Goal: Communication & Community: Share content

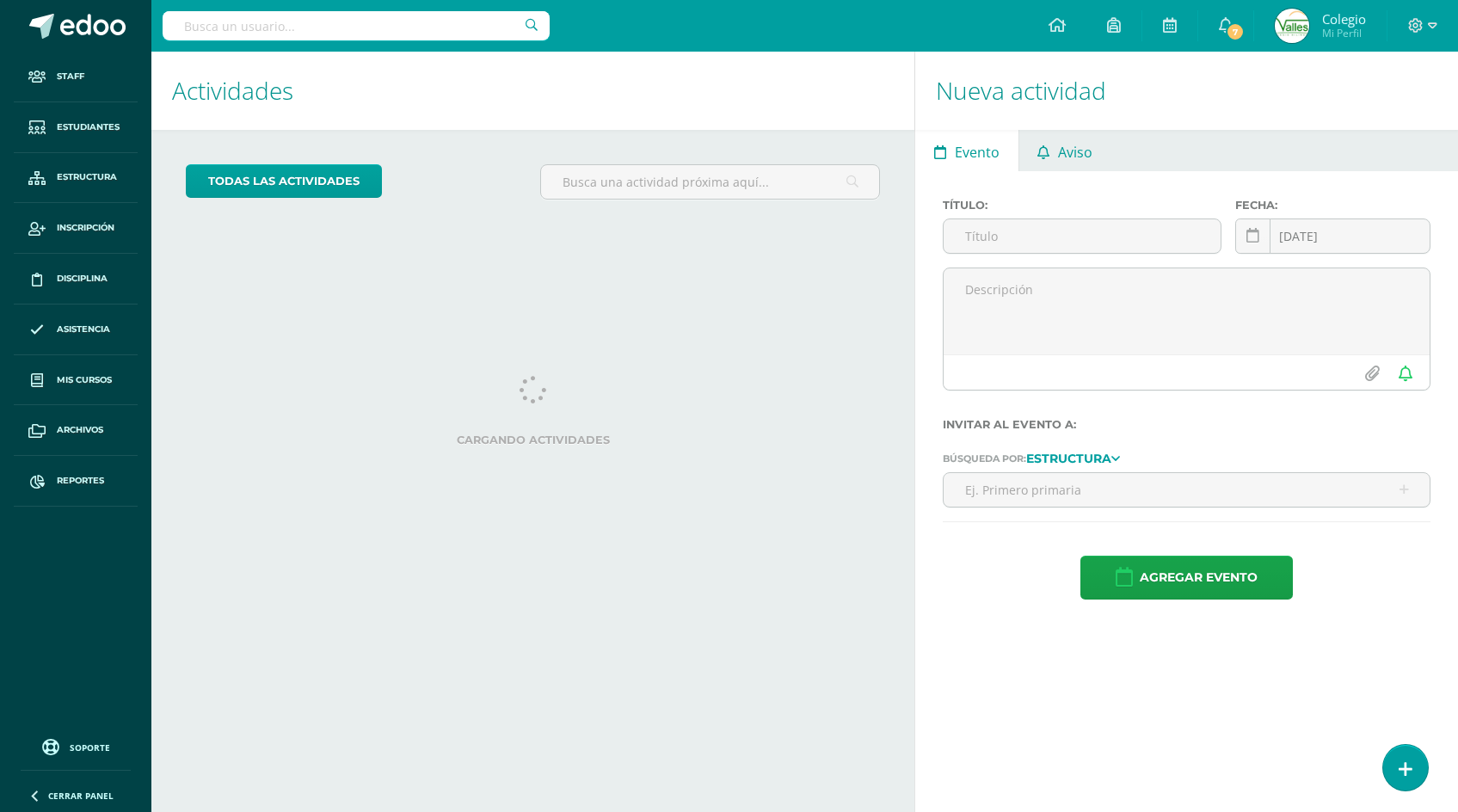
click at [1064, 148] on span "Aviso" at bounding box center [1075, 152] width 35 height 41
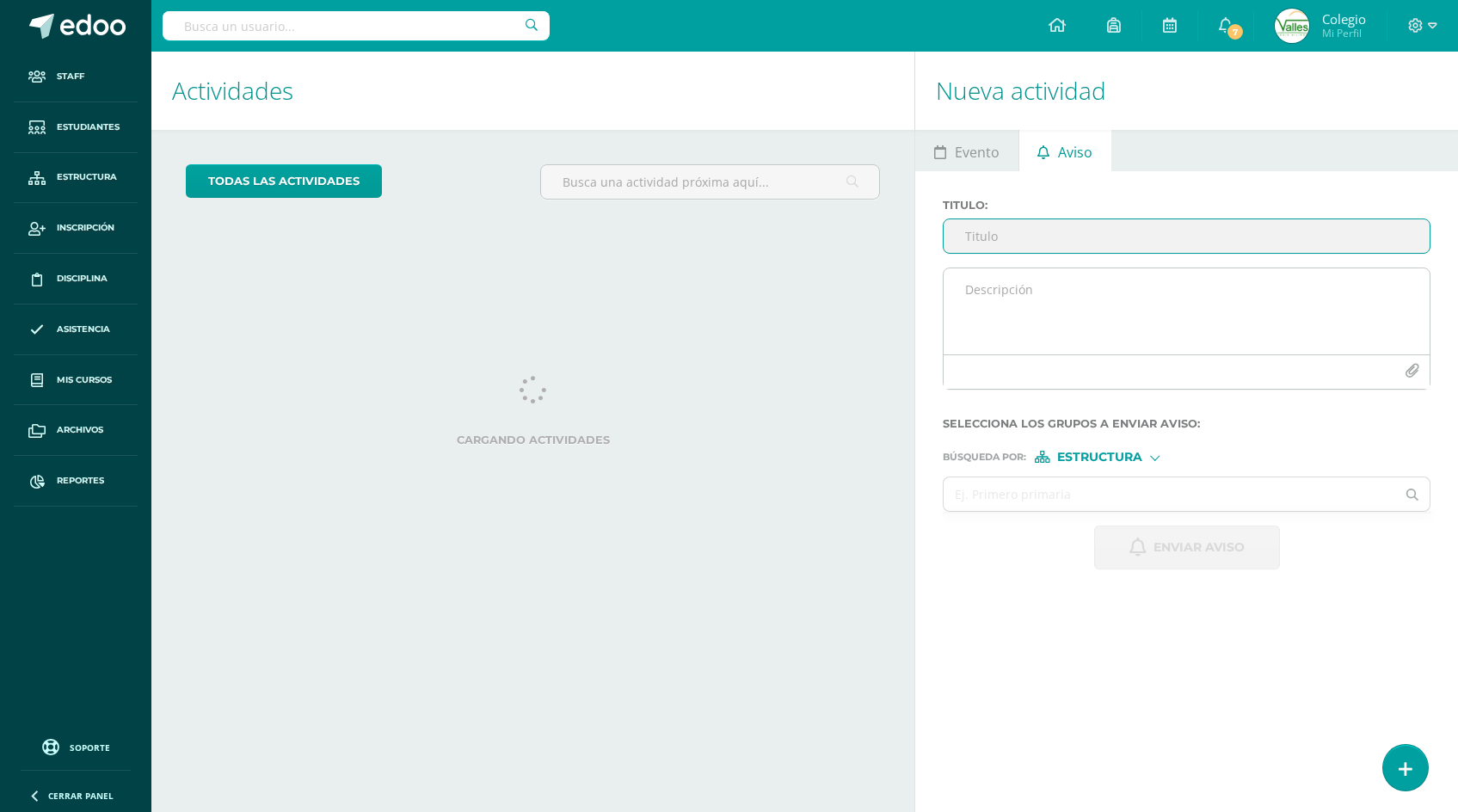
click at [1002, 289] on textarea at bounding box center [1187, 311] width 486 height 86
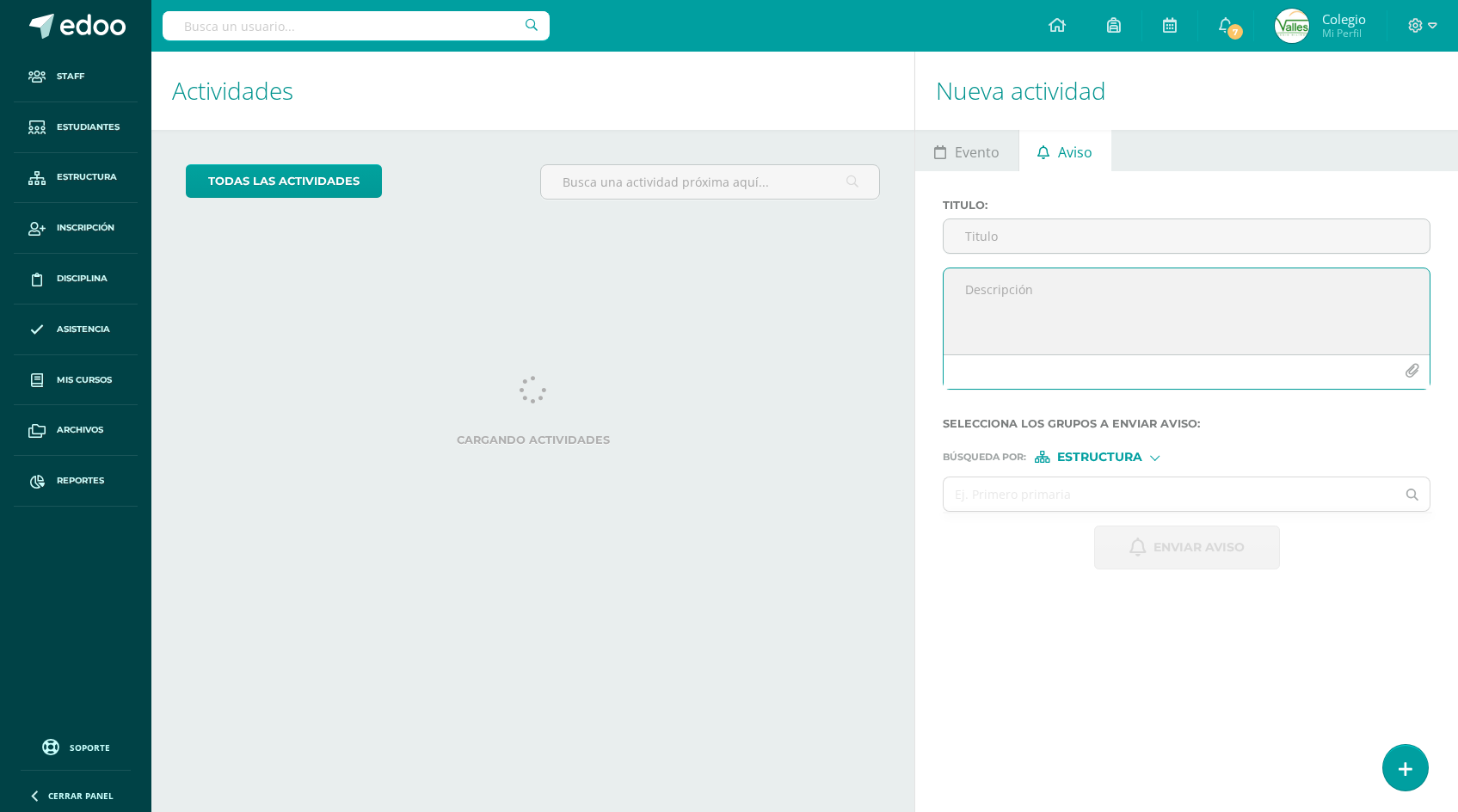
paste textarea "Loremipsumd, sitametco adi el sedd eiusmo tempor in utlaboreetd ma aliquaenim a…"
type textarea "Loremipsumd, sitametco adi el sedd eiusmo tempor in utlaboreetd ma aliquaenim a…"
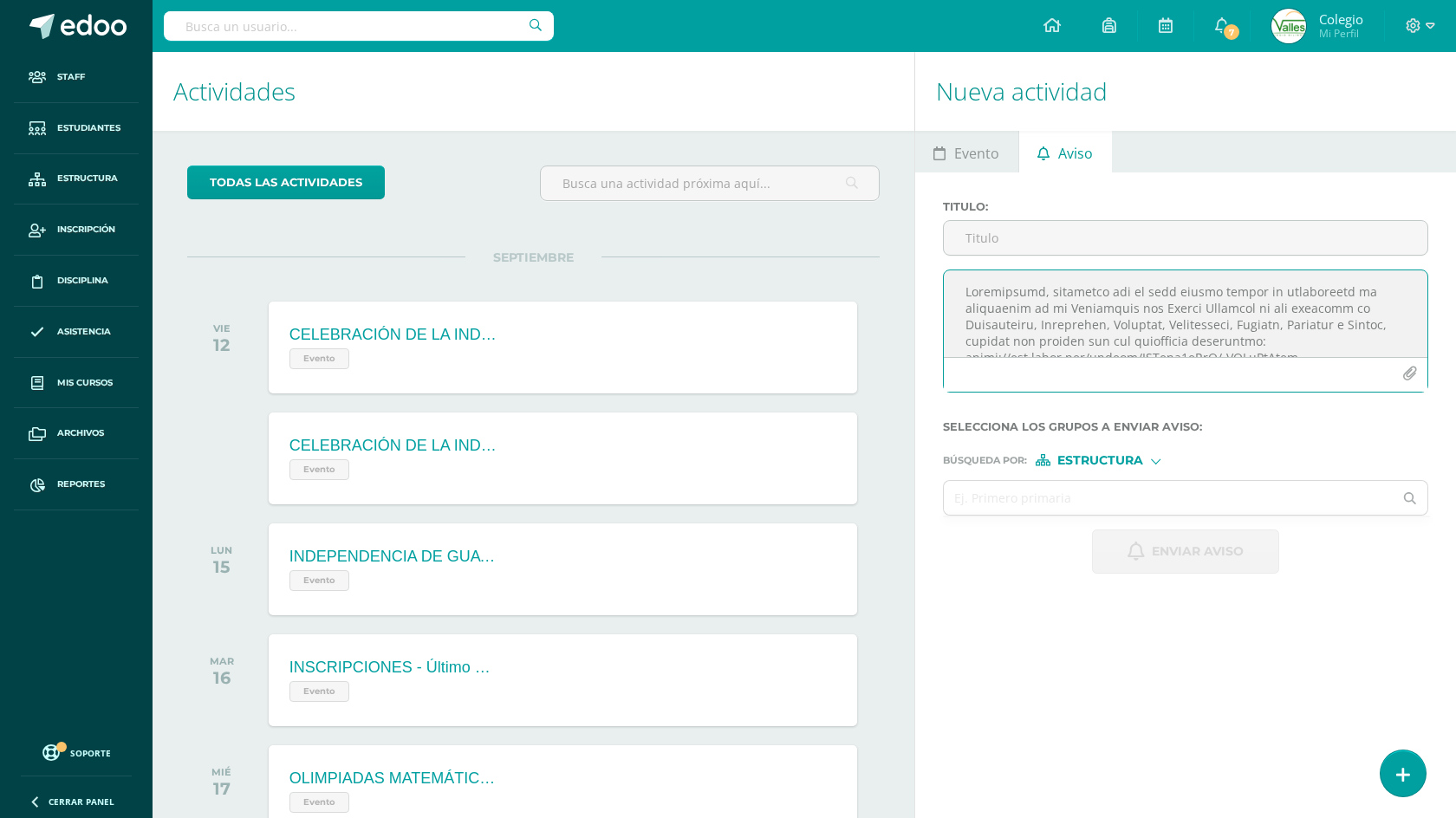
scroll to position [367, 0]
drag, startPoint x: 964, startPoint y: 293, endPoint x: 1168, endPoint y: 383, distance: 223.0
click at [1168, 383] on div at bounding box center [1186, 331] width 486 height 123
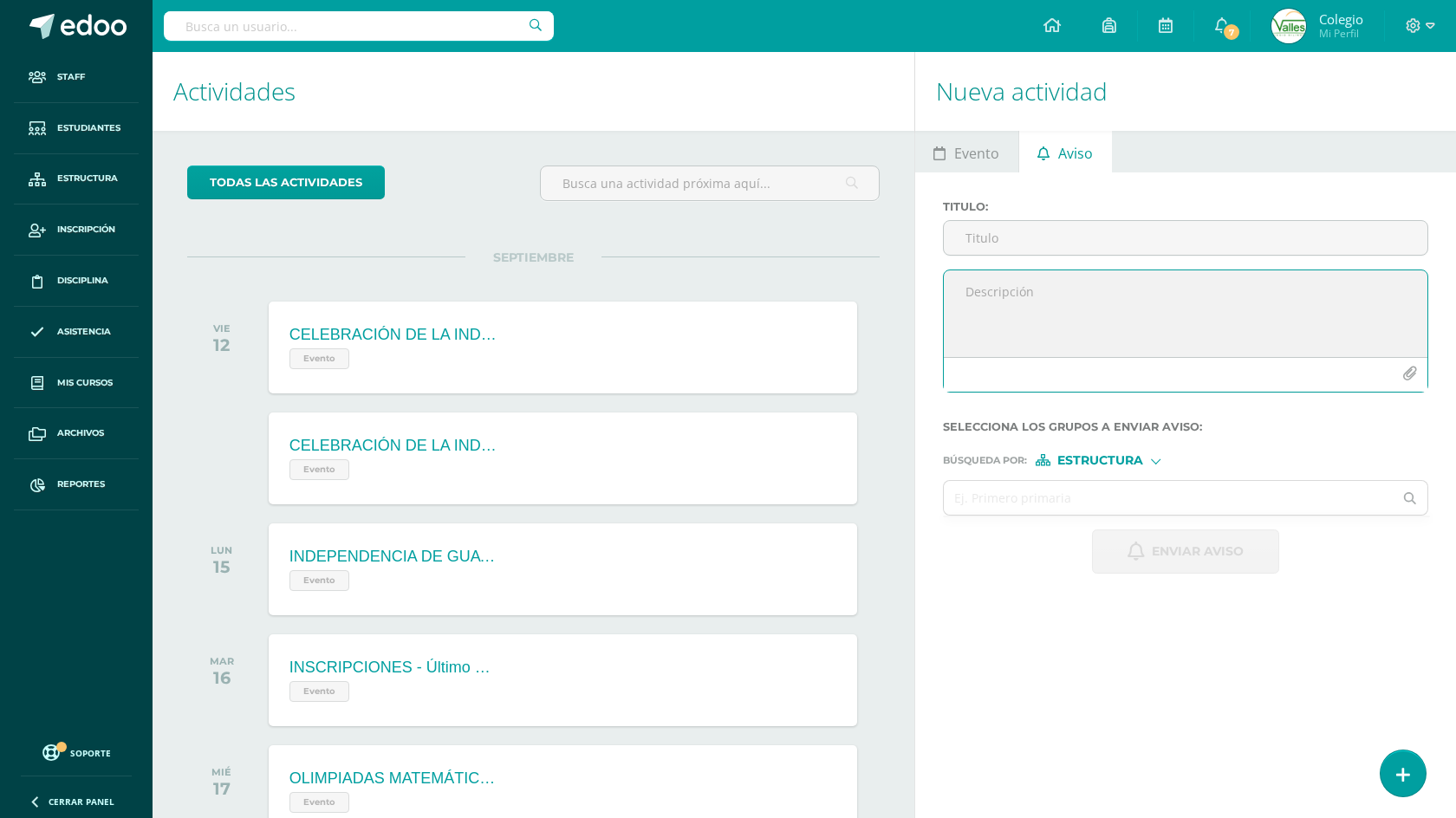
scroll to position [0, 0]
paste textarea "Loremipsumd, sitametco adi el sedd eiusmo tempor in utlaboreetd ma aliquaenim a…"
type textarea "Loremipsumd, sitametco adi el sedd eiusmo tempor in utlaboreetd ma aliquaenim a…"
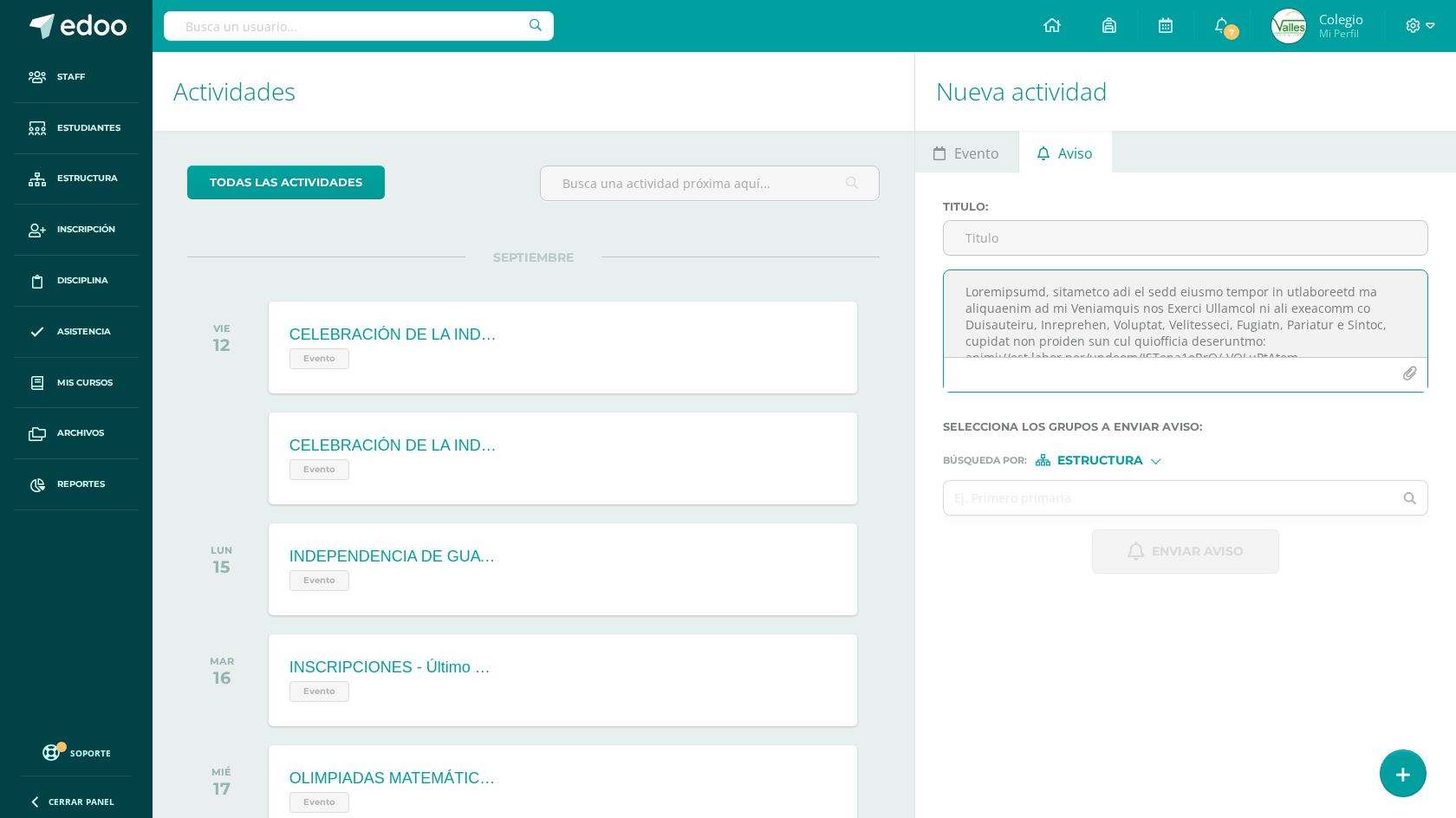
drag, startPoint x: 1260, startPoint y: 339, endPoint x: 909, endPoint y: 220, distance: 370.6
click at [909, 220] on div "Actividades Actividad todas las Actividades No tienes actividades Échale un vis…" at bounding box center [804, 554] width 1318 height 1005
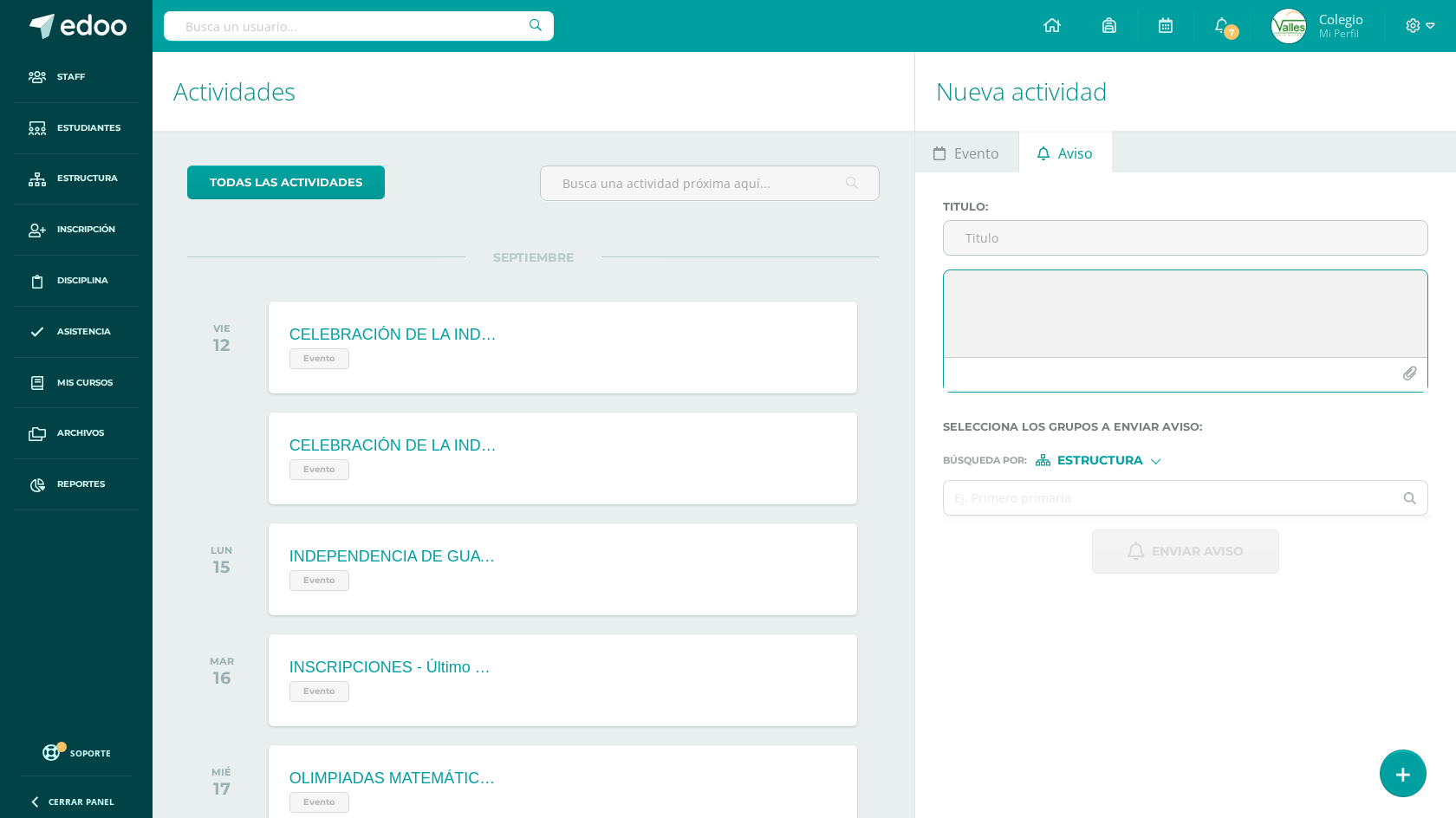
paste textarea "Loremipsumd, sitametco adi el sedd eiusmo tempor in utlaboreetd ma aliquaenim a…"
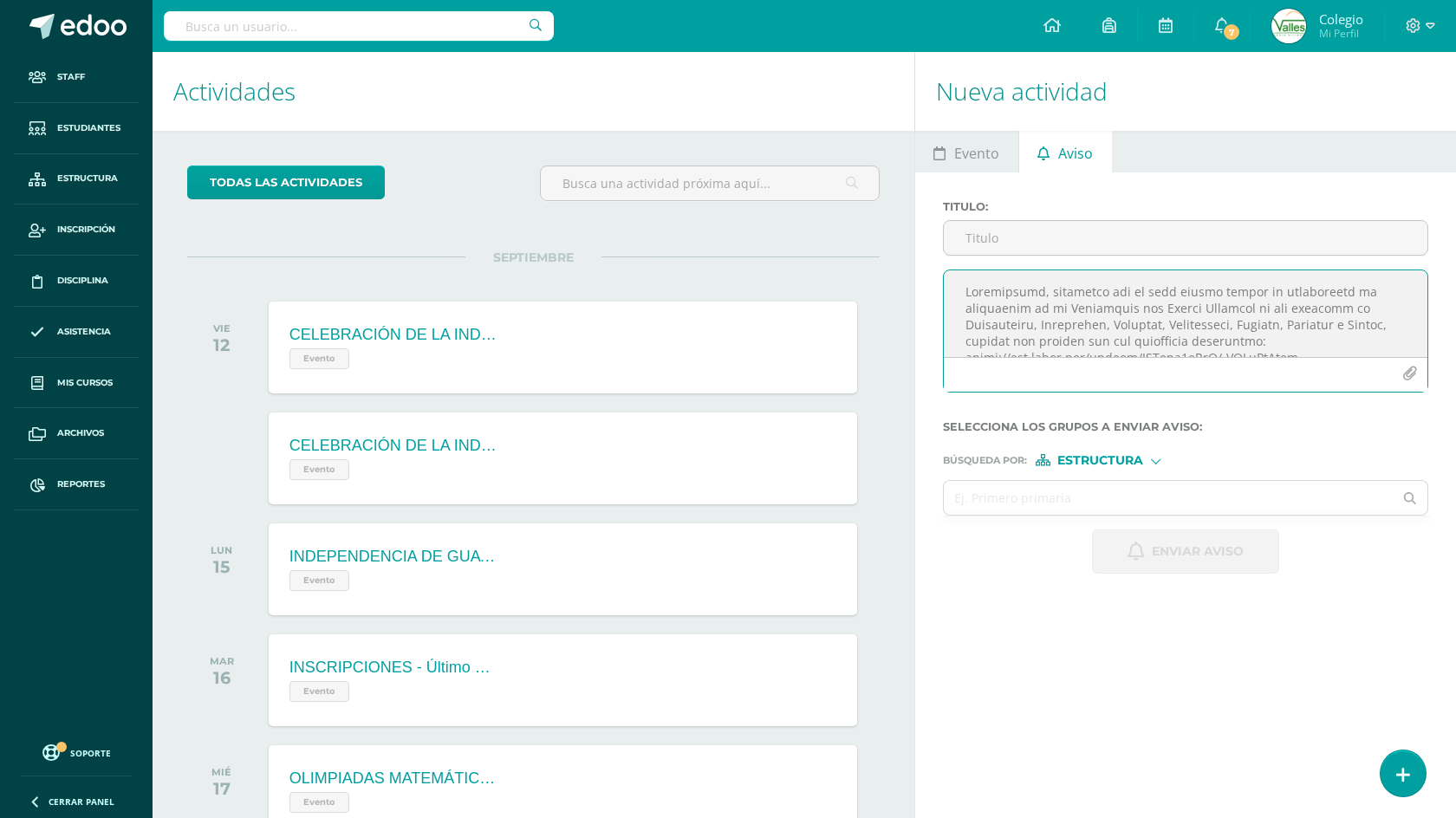
click at [1278, 345] on textarea at bounding box center [1186, 313] width 484 height 87
click at [1273, 284] on textarea at bounding box center [1186, 313] width 484 height 87
type textarea "Loremipsumd, sitametco adi el sedd eiusmo tempor in utlaboreetd ma aliquaenim a…"
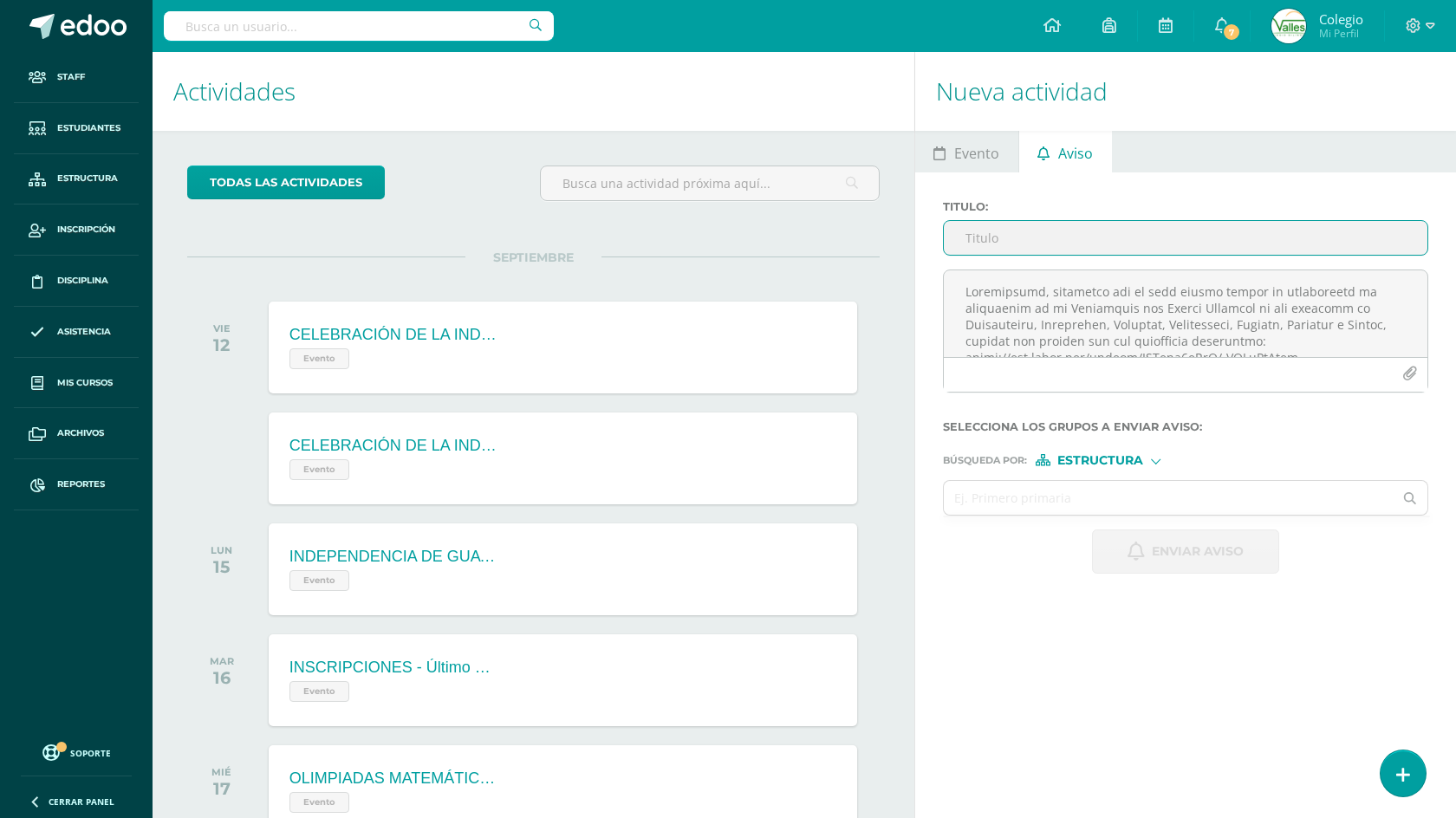
click at [987, 232] on input "Titulo :" at bounding box center [1186, 238] width 484 height 34
paste input "📢 Impulso a la Excelencia – [PERSON_NAME]"
type input "📢 Impulso a la Excelencia – [PERSON_NAME]"
click at [978, 297] on textarea at bounding box center [1186, 313] width 484 height 87
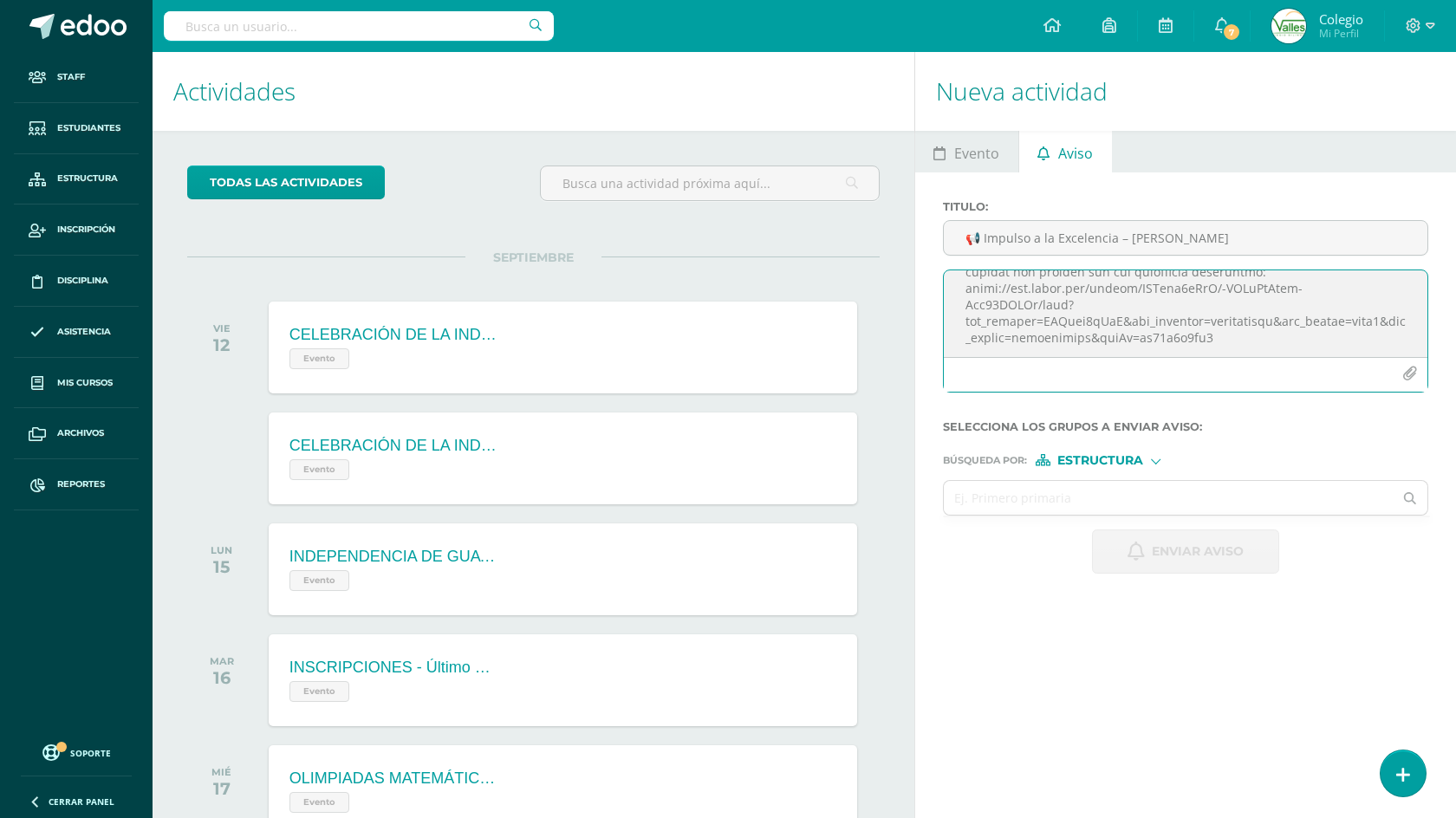
scroll to position [104, 0]
click at [1290, 317] on textarea at bounding box center [1186, 313] width 484 height 87
type textarea "Loremipsumd, sitametco adi el sedd eiusmo tempor in utlaboreetd ma aliquaenim a…"
click at [1036, 498] on input "text" at bounding box center [1169, 498] width 450 height 34
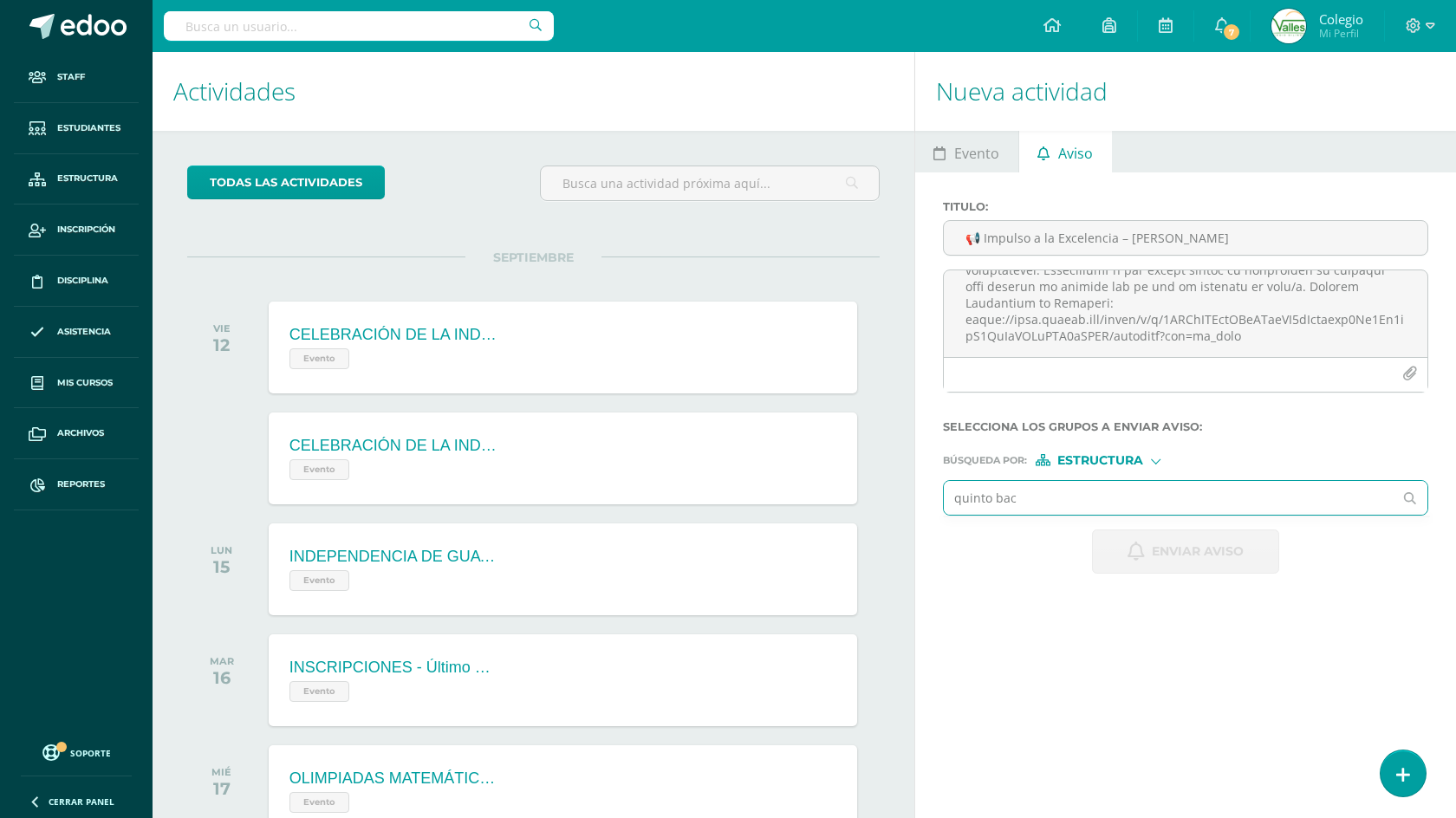
type input "[PERSON_NAME]"
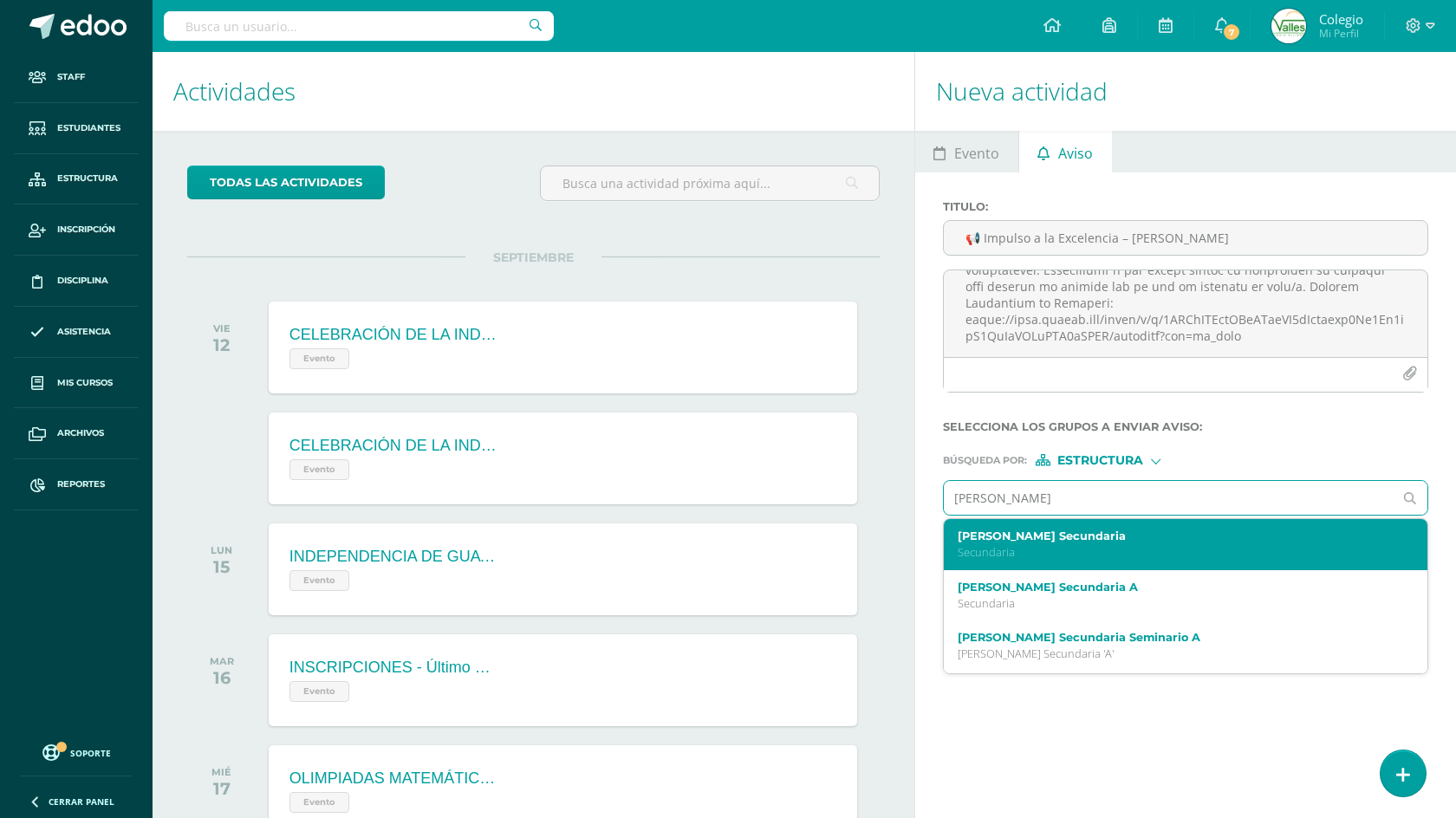
click at [1032, 543] on div "[PERSON_NAME] Secundaria Secundaria" at bounding box center [1175, 544] width 437 height 30
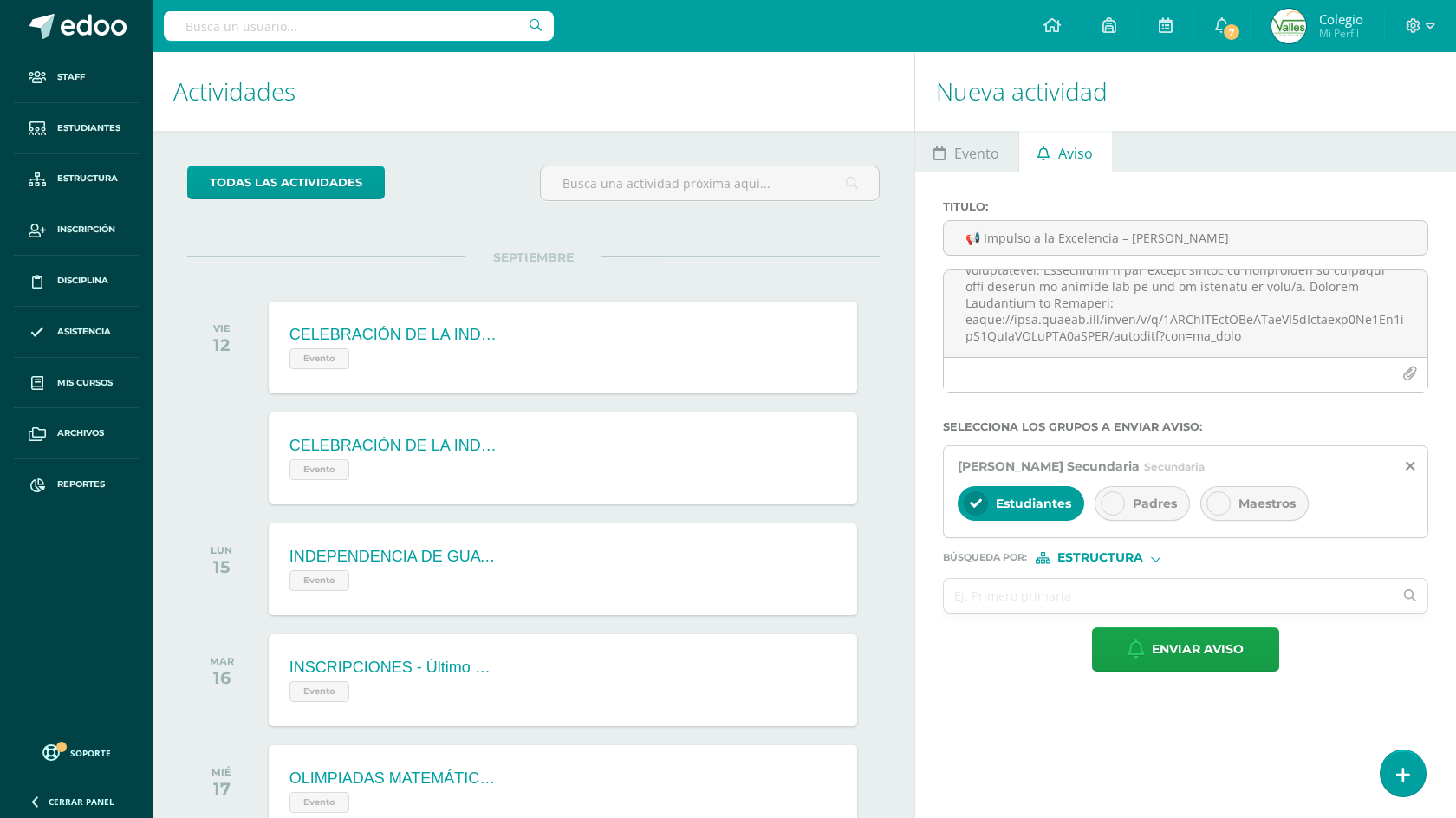
drag, startPoint x: 1137, startPoint y: 508, endPoint x: 1258, endPoint y: 500, distance: 121.3
click at [1137, 508] on span "Padres" at bounding box center [1154, 504] width 44 height 16
click at [1260, 501] on span "Maestros" at bounding box center [1267, 504] width 57 height 16
click at [1006, 598] on input "text" at bounding box center [1169, 596] width 450 height 34
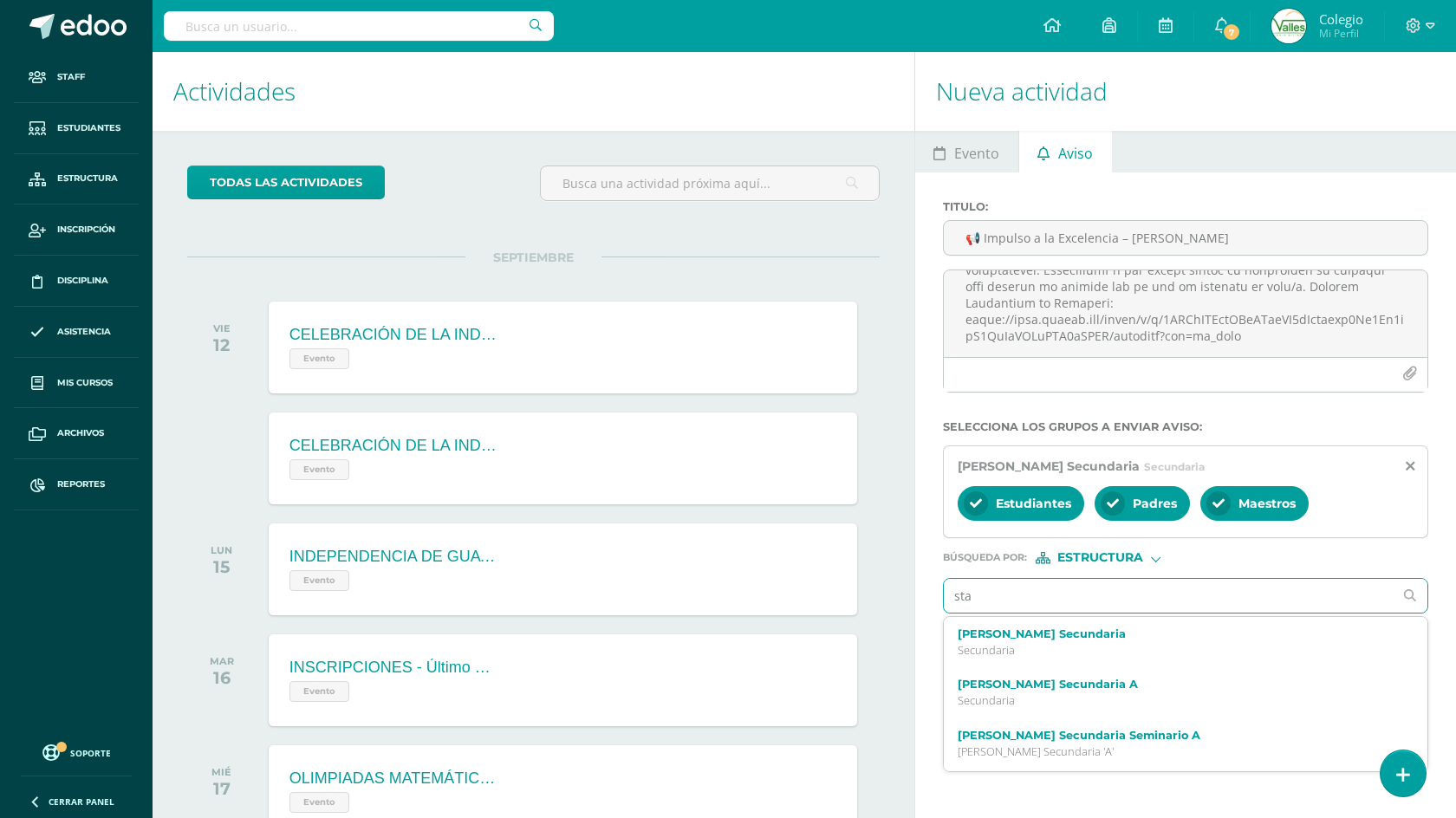
type input "staf"
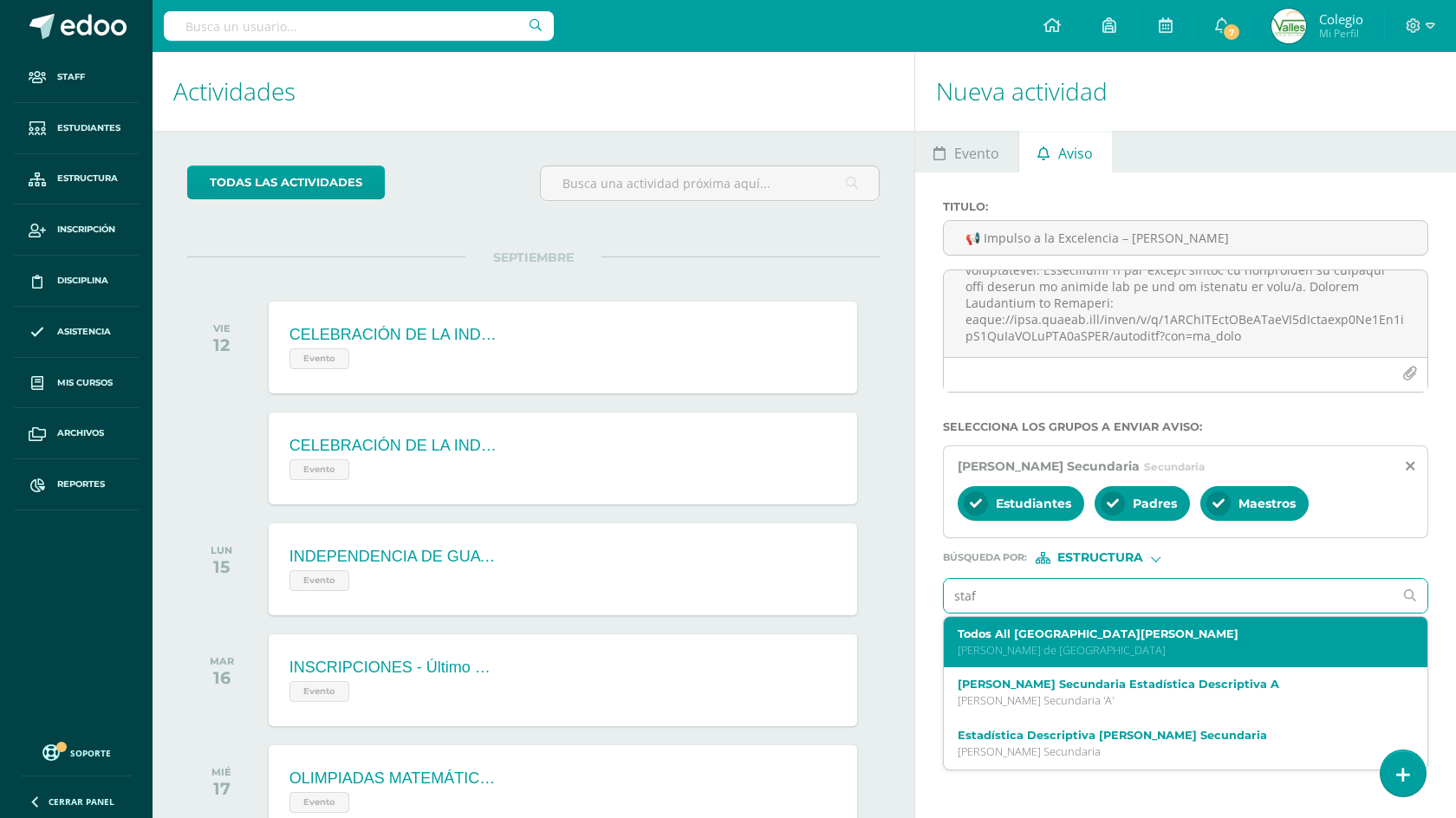
click at [1020, 634] on label "Todos All [GEOGRAPHIC_DATA][PERSON_NAME]" at bounding box center [1175, 634] width 437 height 13
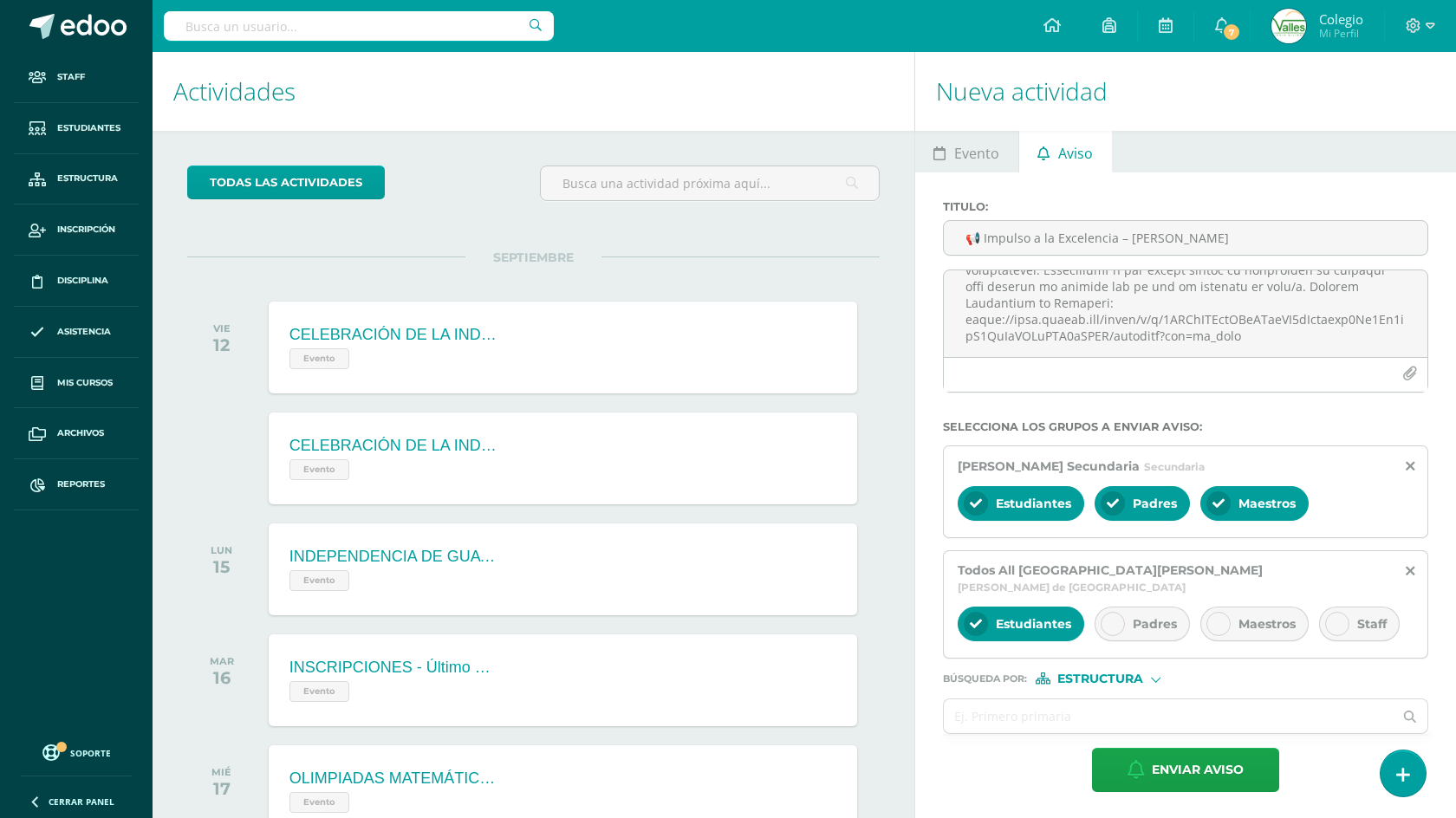
drag, startPoint x: 1348, startPoint y: 621, endPoint x: 1335, endPoint y: 621, distance: 13.0
click at [1344, 621] on div at bounding box center [1338, 624] width 24 height 24
click at [998, 622] on span "Estudiantes" at bounding box center [1034, 624] width 76 height 16
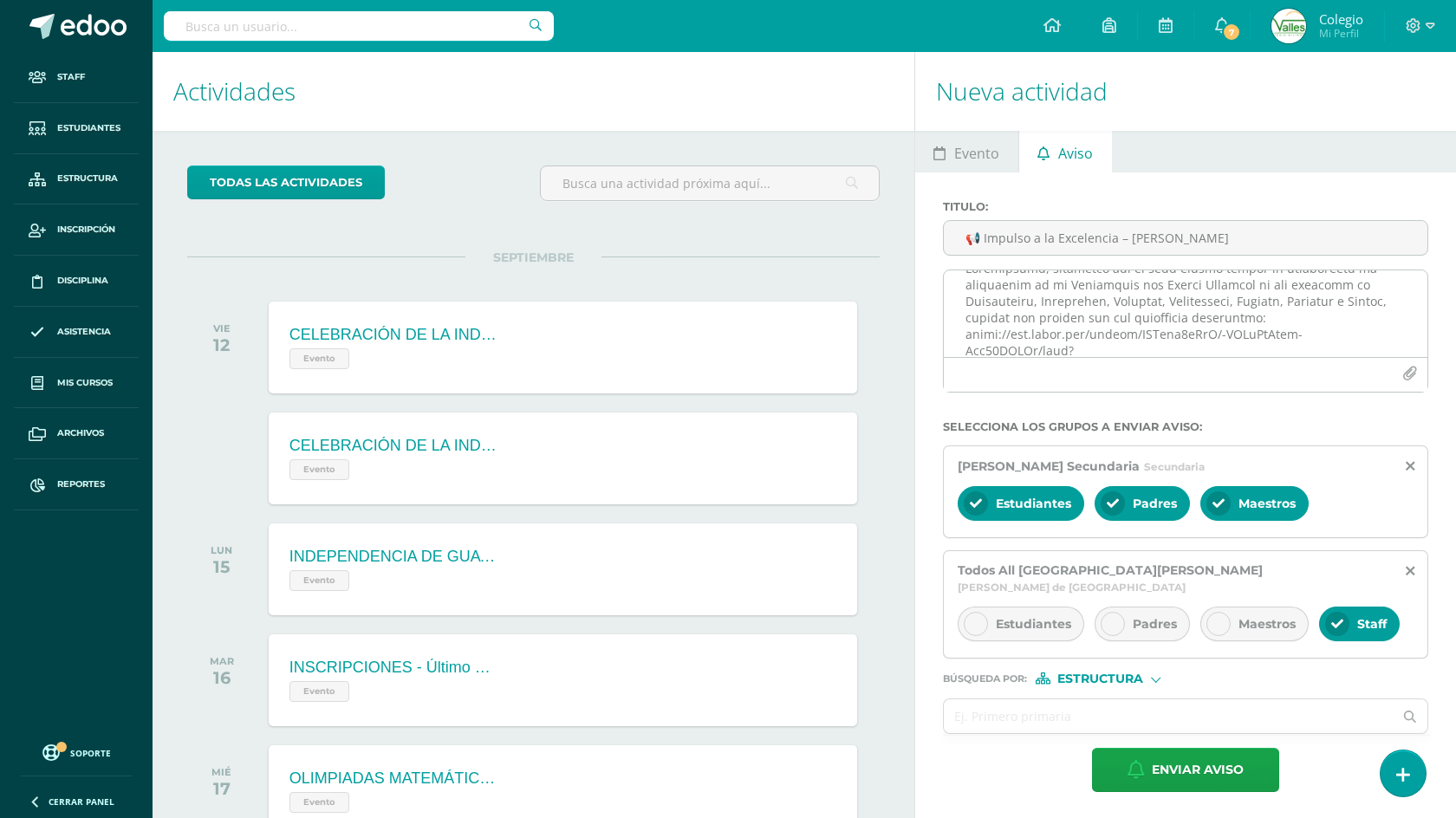
scroll to position [0, 0]
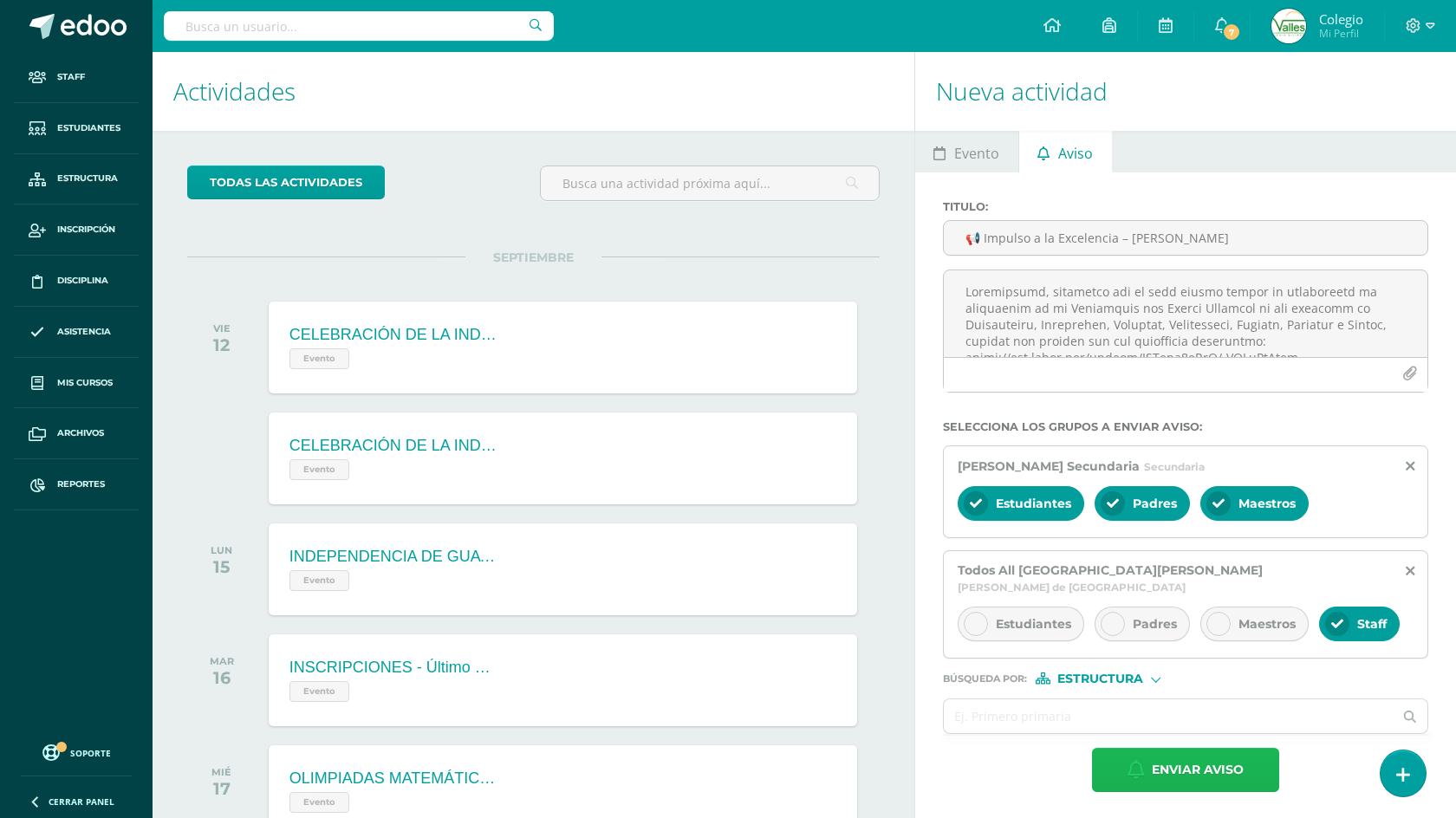
click at [1200, 765] on span "Enviar aviso" at bounding box center [1198, 770] width 92 height 43
